Goal: Information Seeking & Learning: Learn about a topic

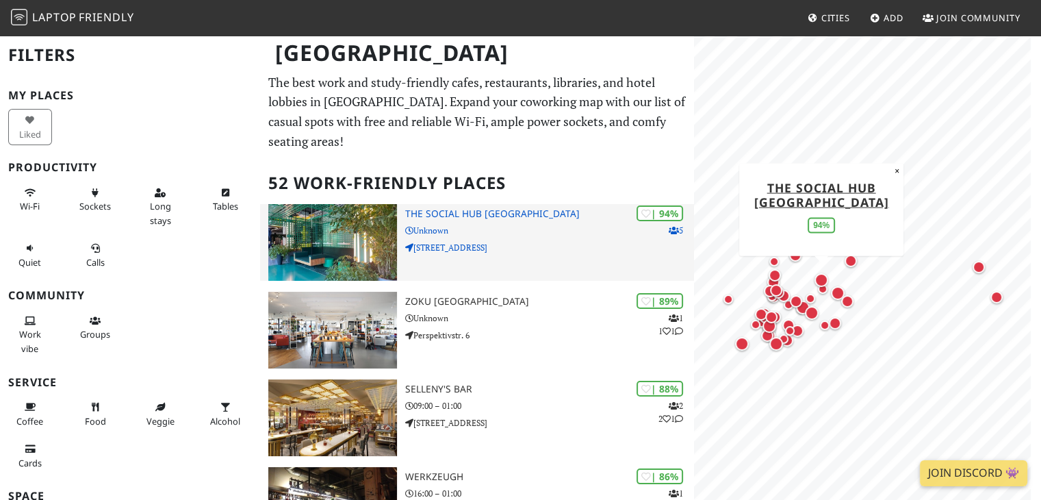
click at [487, 204] on div "| 94% 5 The Social Hub Vienna Unknown Nordbahnstraße 47" at bounding box center [550, 242] width 290 height 77
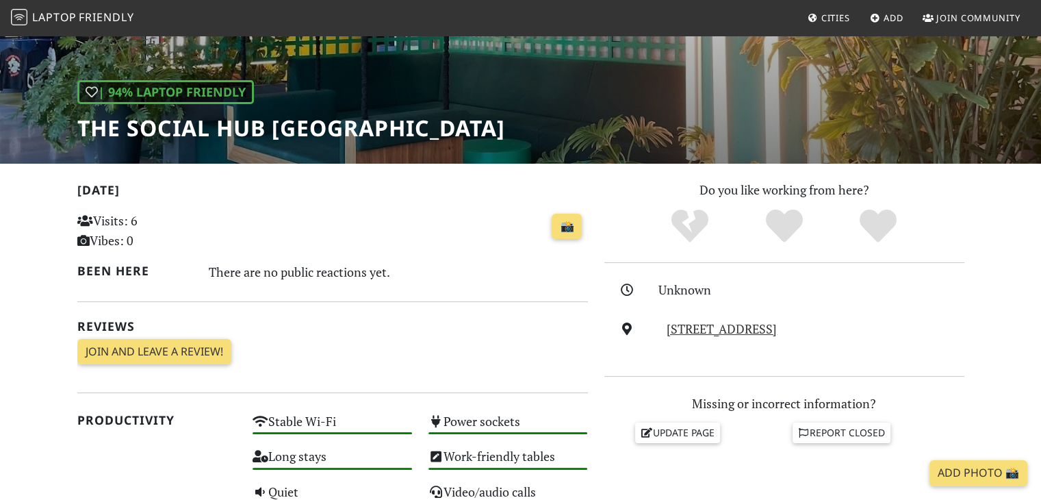
scroll to position [155, 0]
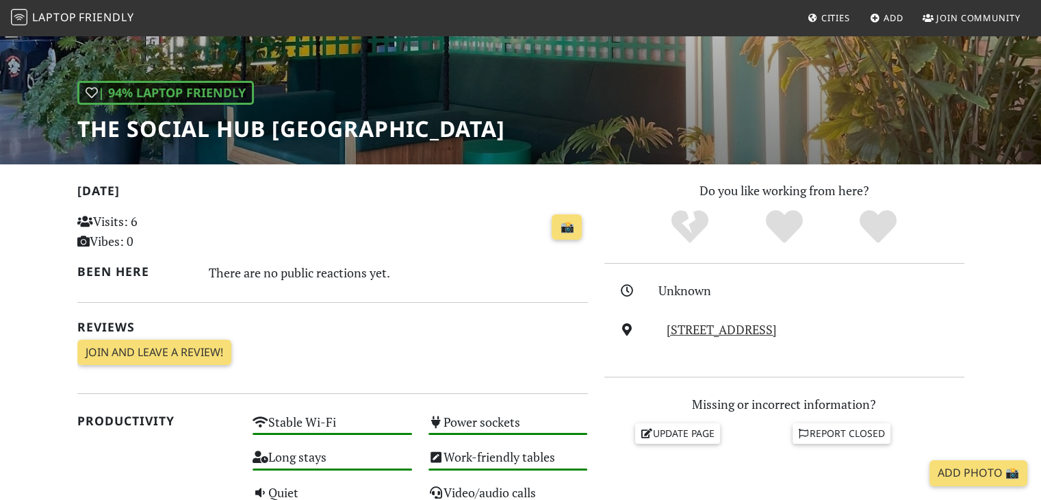
click at [270, 159] on div "| 94% Laptop Friendly The Social Hub Vienna" at bounding box center [520, 22] width 1041 height 285
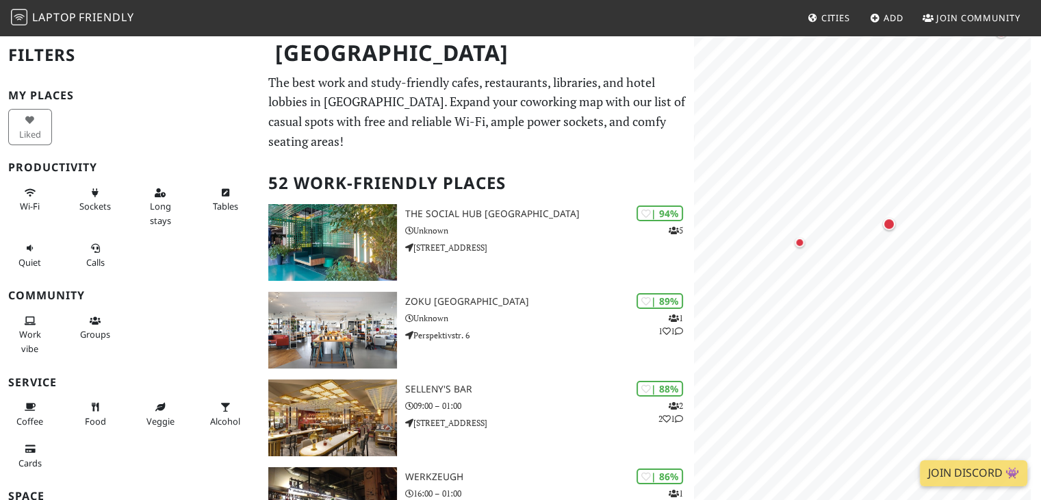
click at [1040, 209] on html "Laptop Friendly Cities Add Join Community Vienna Filters My Places Liked Produc…" at bounding box center [520, 250] width 1041 height 500
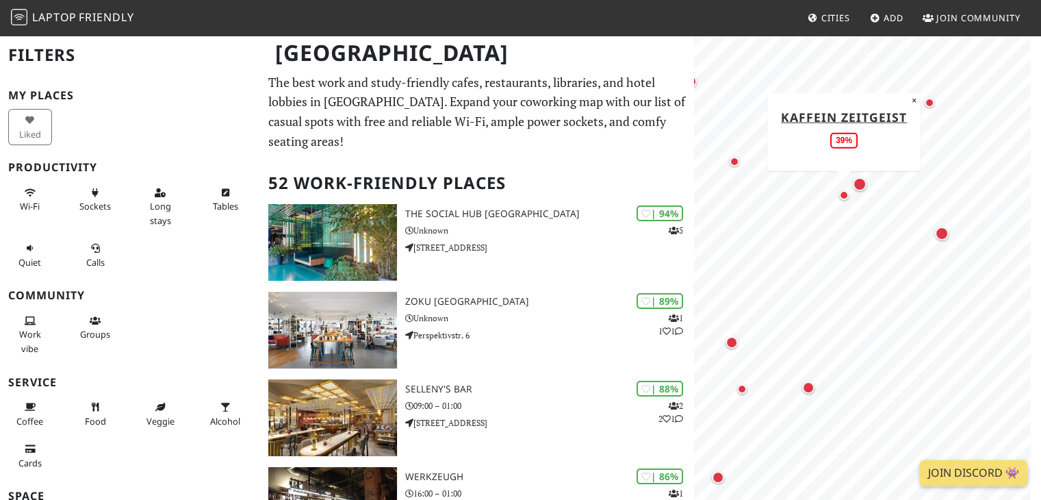
click at [844, 193] on div "Map marker" at bounding box center [844, 195] width 10 height 10
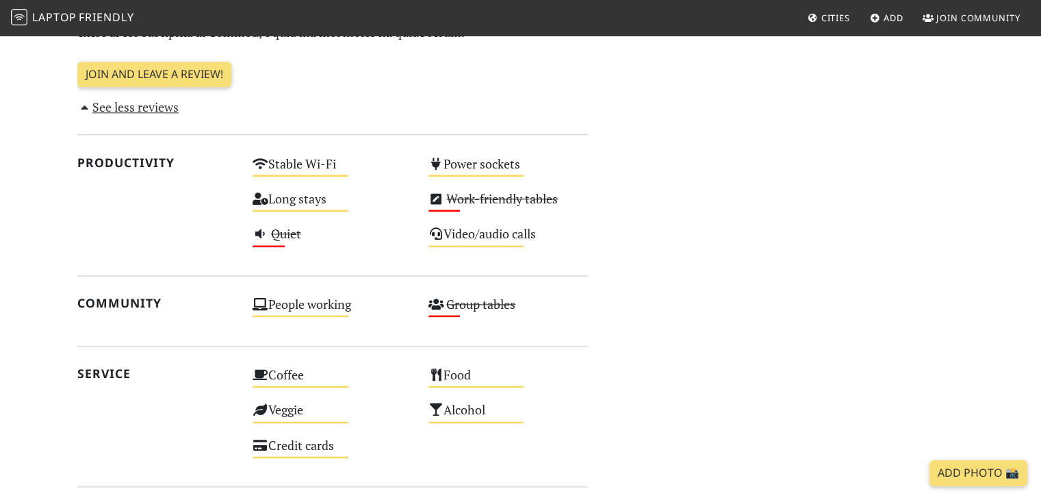
scroll to position [1543, 0]
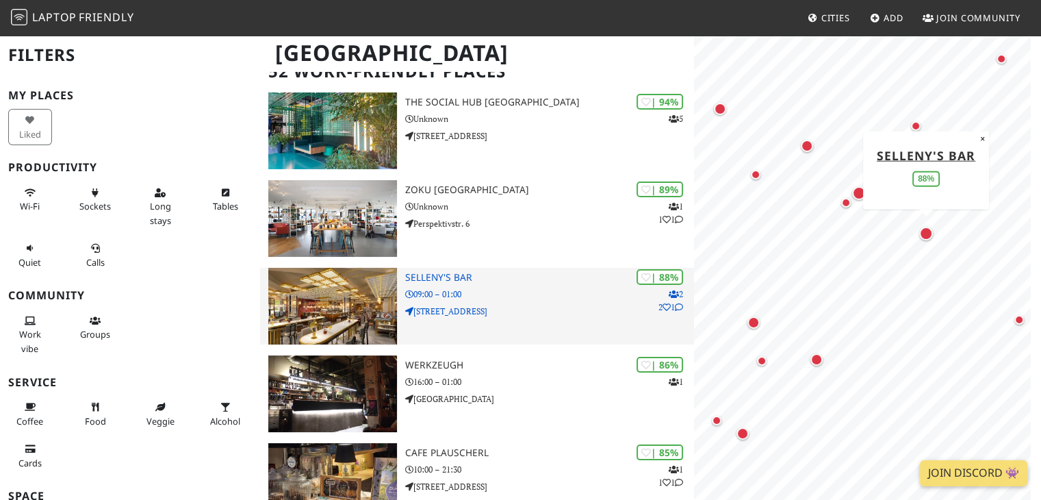
scroll to position [144, 0]
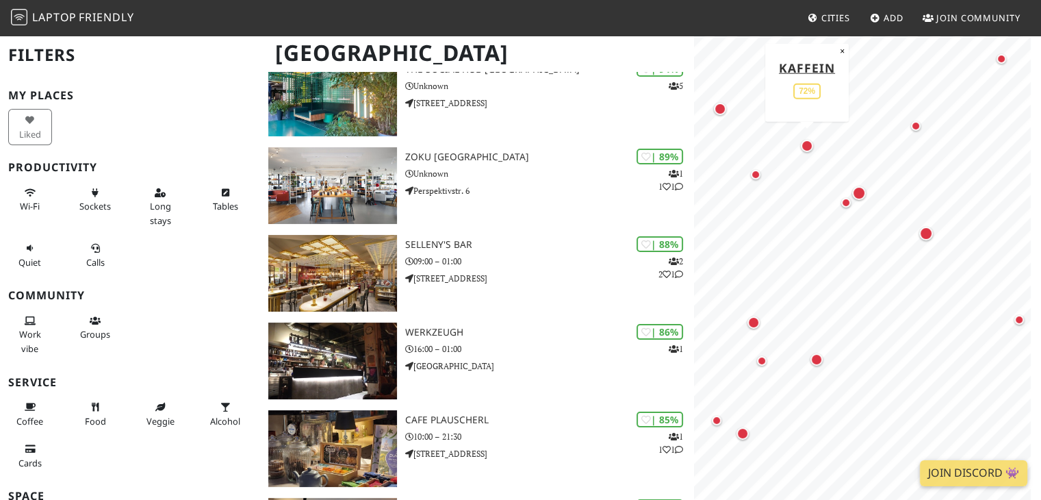
click at [810, 149] on div "Map marker" at bounding box center [807, 146] width 12 height 12
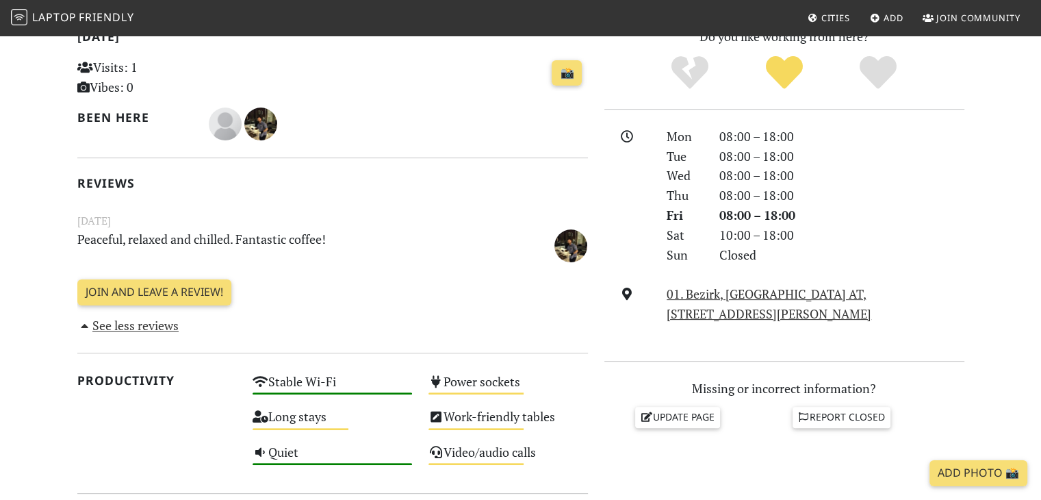
scroll to position [307, 0]
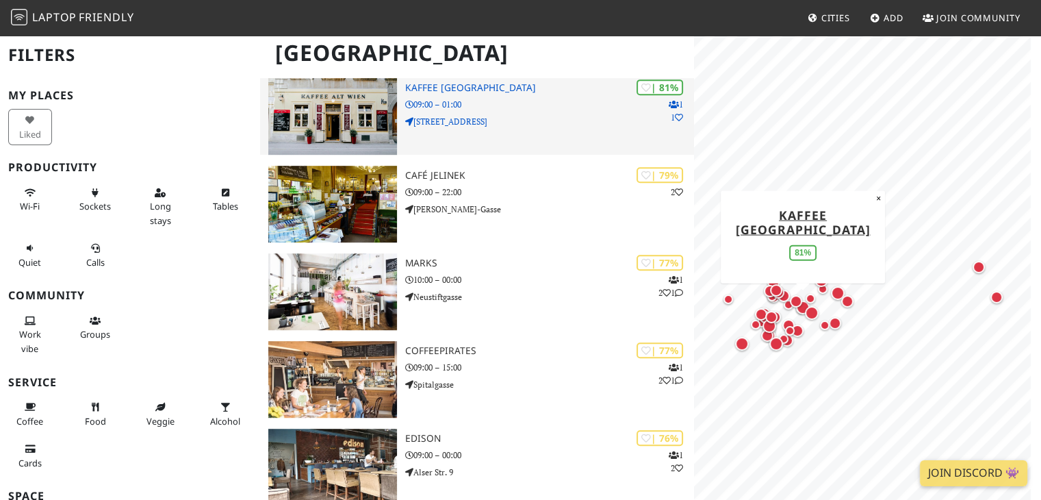
scroll to position [745, 0]
